Goal: Transaction & Acquisition: Purchase product/service

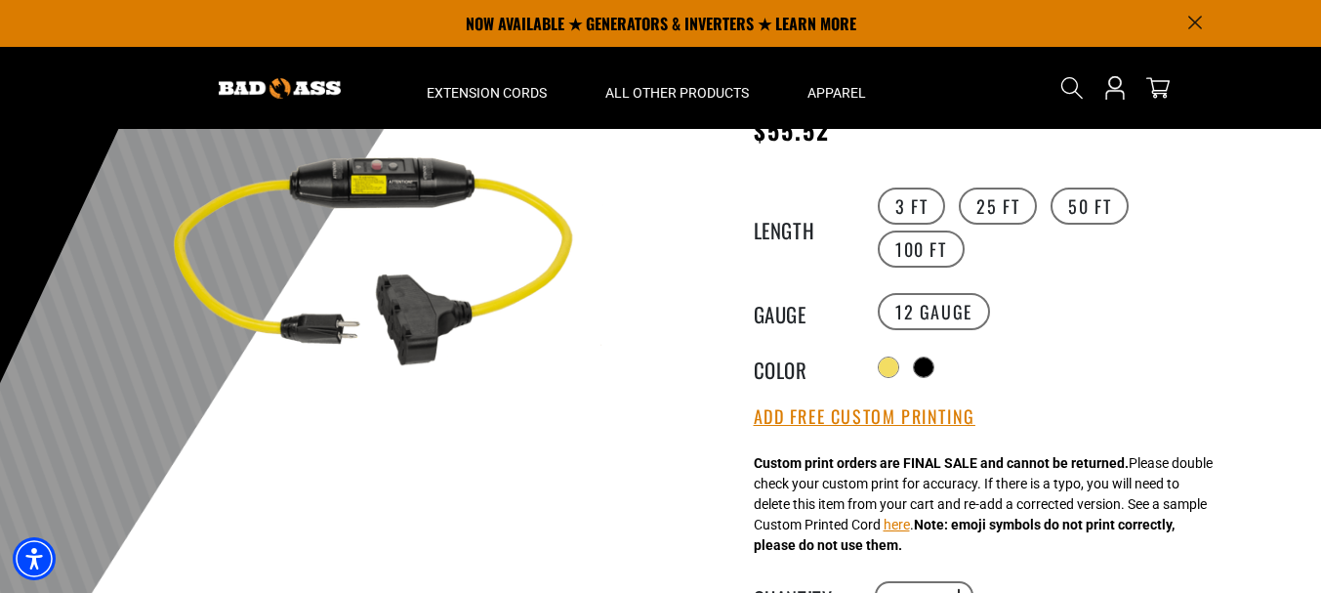
scroll to position [195, 0]
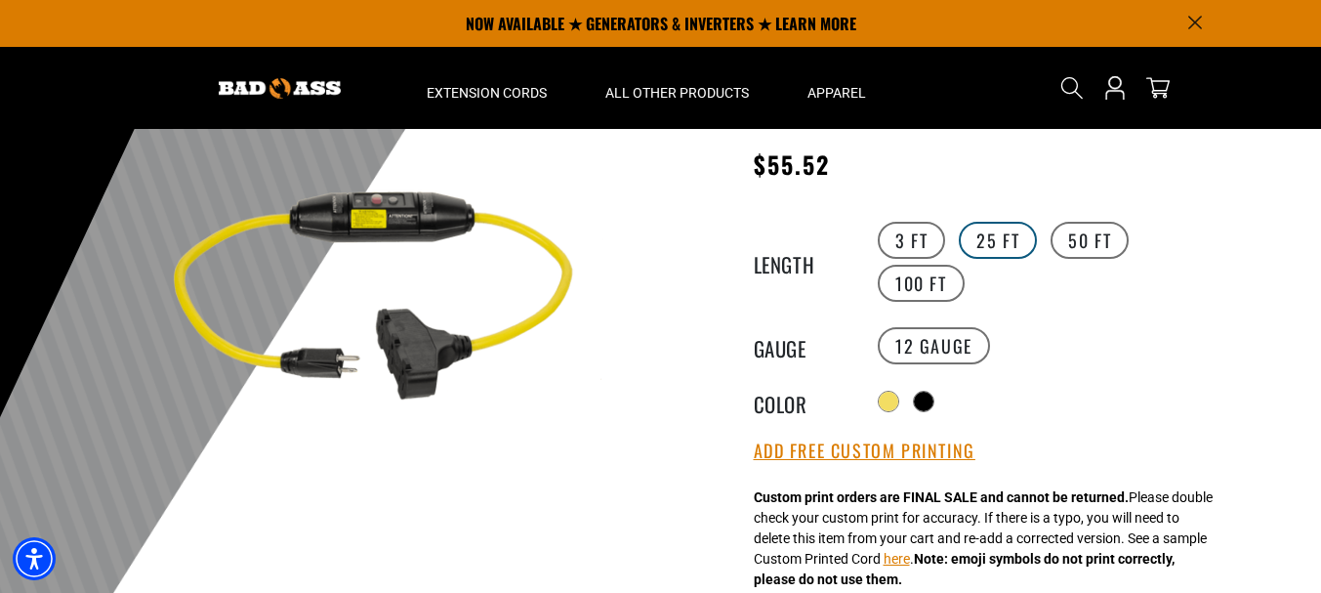
click at [977, 248] on label "25 FT" at bounding box center [998, 240] width 78 height 37
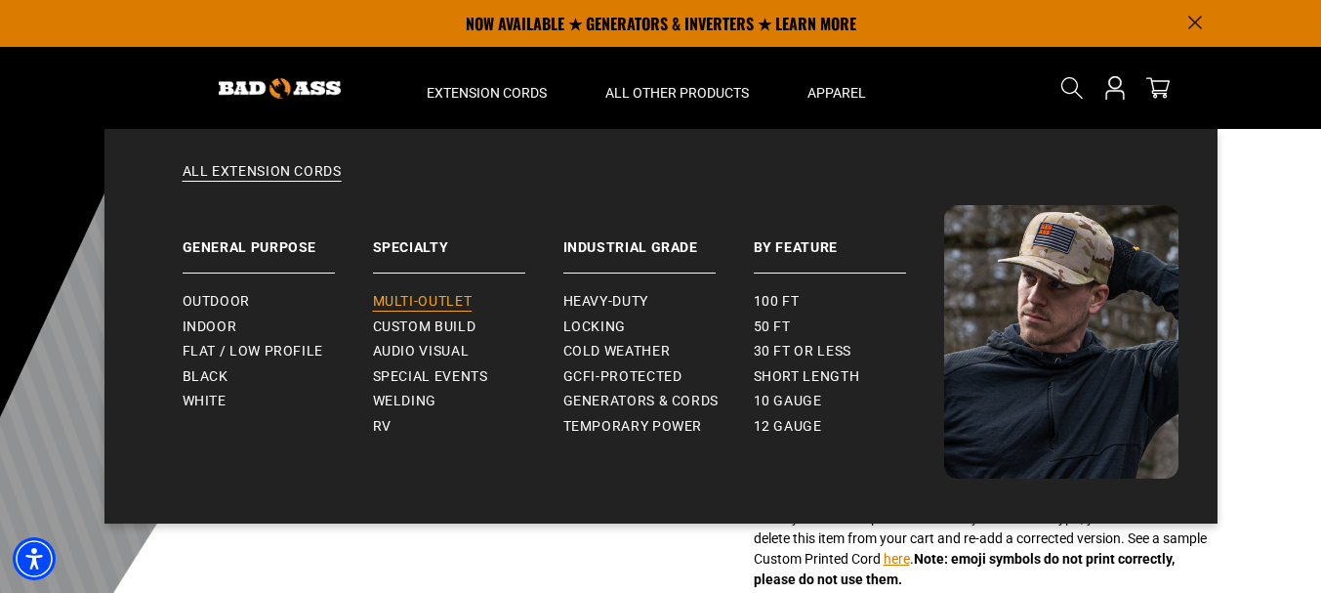
click at [444, 298] on span "Multi-Outlet" at bounding box center [423, 302] width 100 height 18
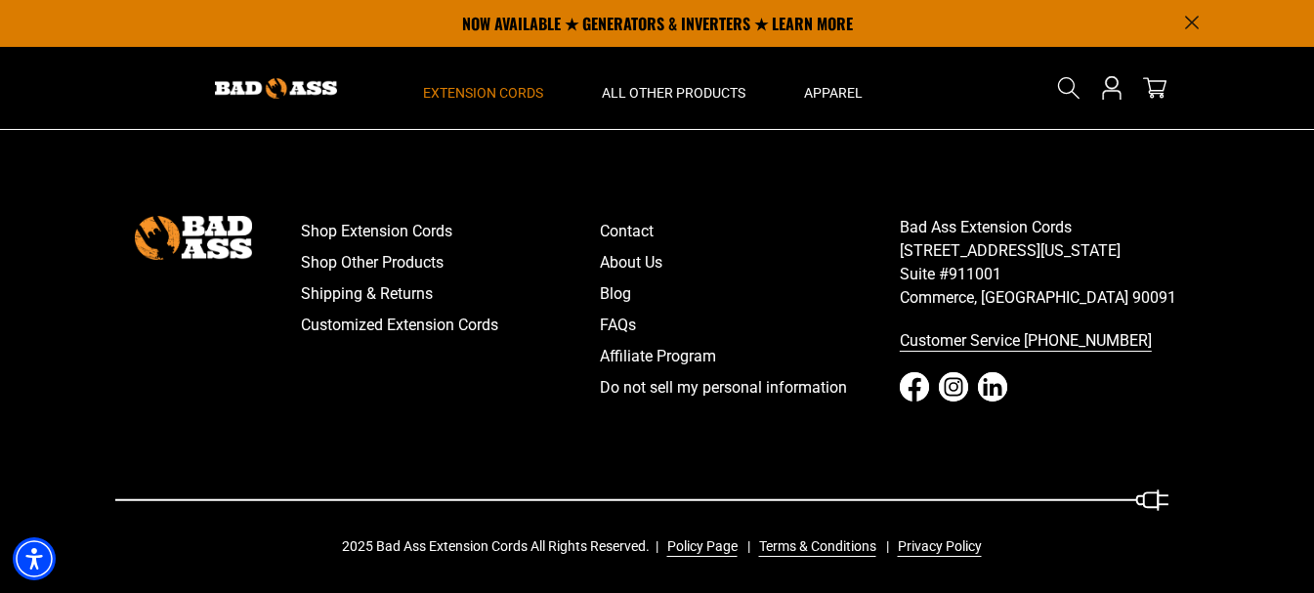
scroll to position [1638, 0]
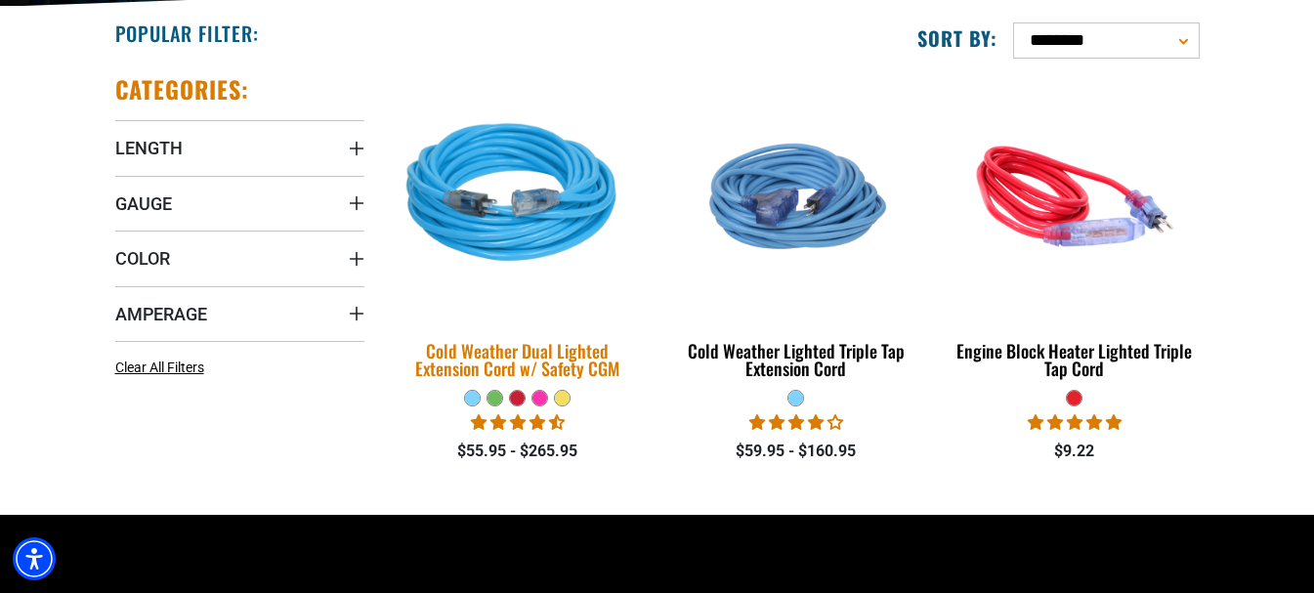
scroll to position [488, 0]
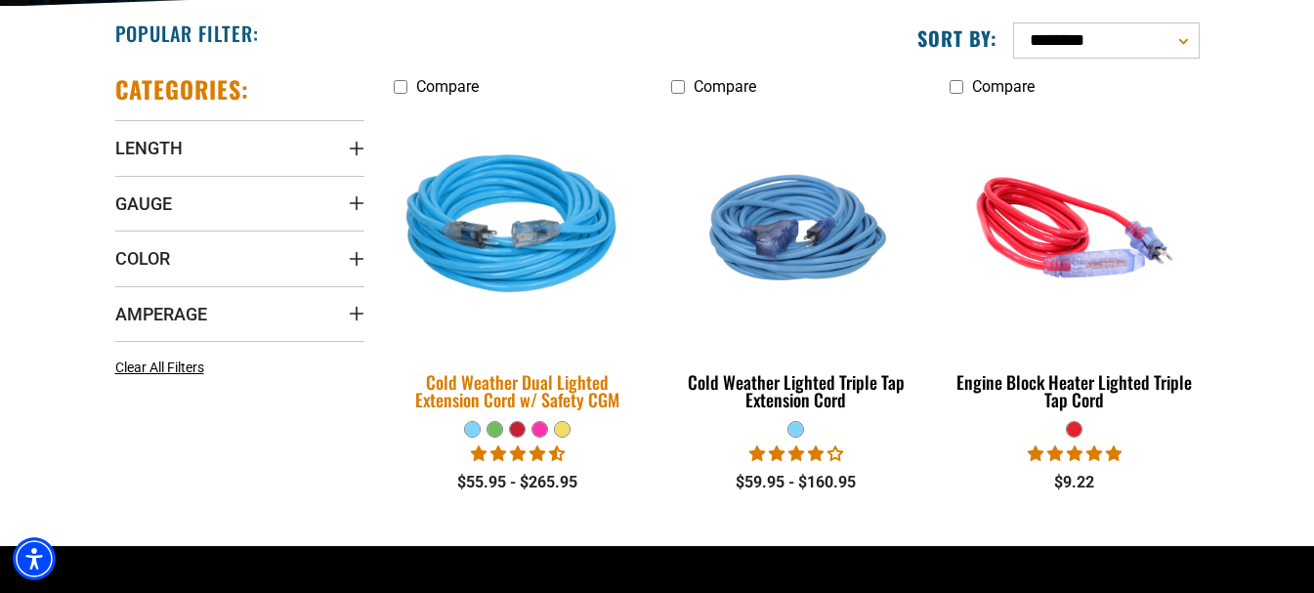
click at [529, 380] on div "Cold Weather Dual Lighted Extension Cord w/ Safety CGM" at bounding box center [518, 390] width 249 height 35
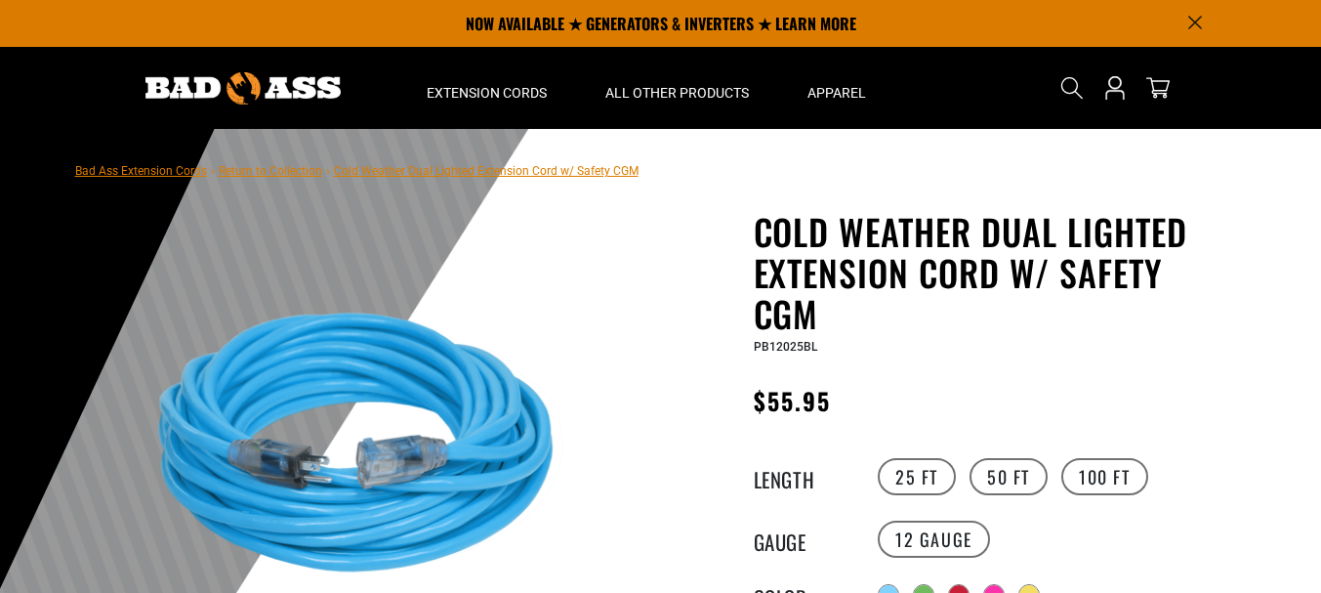
scroll to position [293, 0]
